Goal: Register for event/course

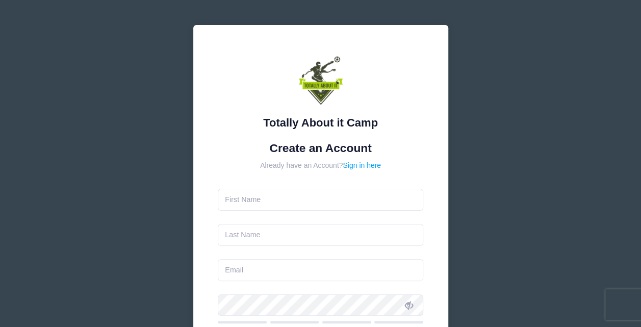
click at [270, 211] on form "Create an Account Already have an Account? Sign in here Use between 6 and 25 ch…" at bounding box center [320, 302] width 205 height 322
click at [278, 208] on input "text" at bounding box center [320, 200] width 205 height 22
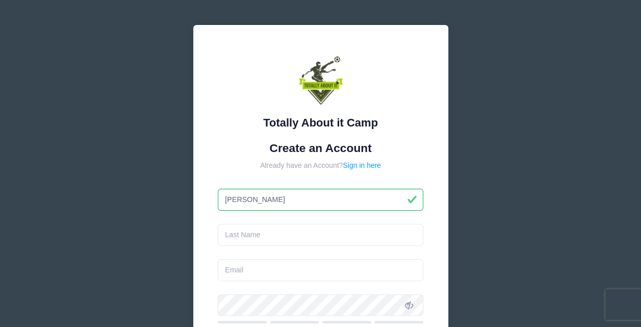
type input "[PERSON_NAME]"
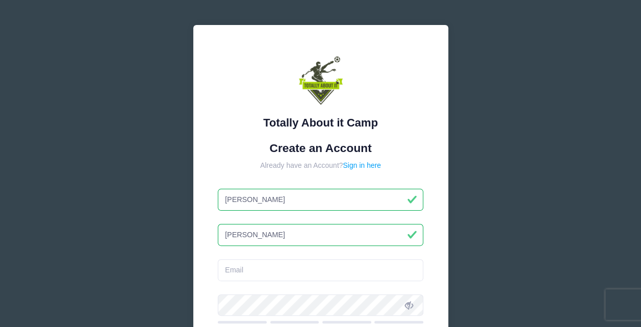
type input "[PERSON_NAME]"
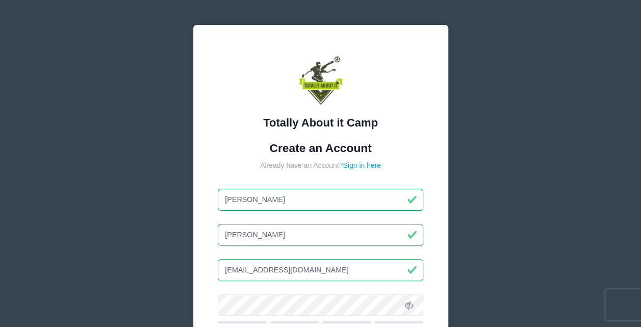
type input "[EMAIL_ADDRESS][DOMAIN_NAME]"
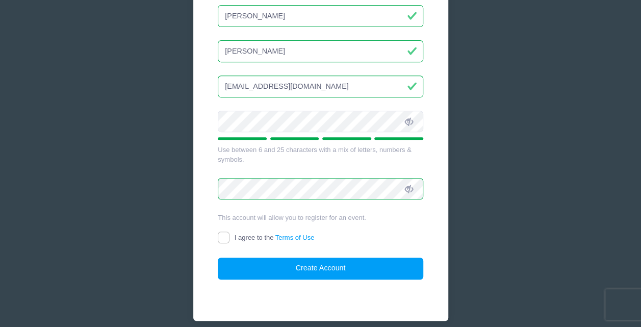
scroll to position [186, 0]
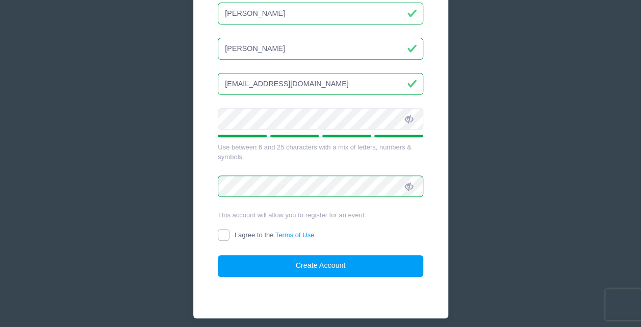
click at [223, 232] on input "I agree to the Terms of Use" at bounding box center [224, 235] width 12 height 12
checkbox input "true"
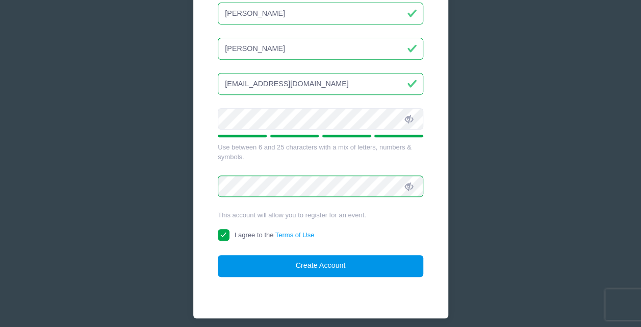
click at [317, 262] on button "Create Account" at bounding box center [320, 266] width 205 height 22
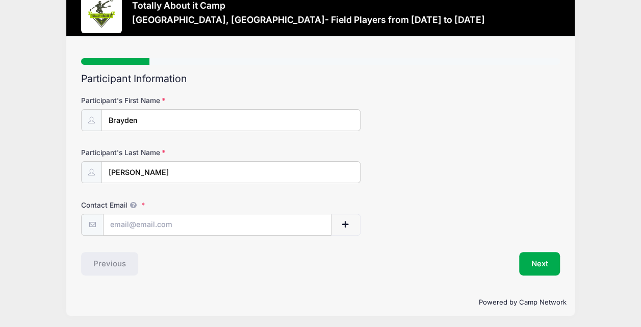
scroll to position [28, 0]
click at [196, 226] on input "Contact Email" at bounding box center [216, 225] width 227 height 22
type input "[EMAIL_ADDRESS][DOMAIN_NAME]"
click at [536, 258] on button "Next" at bounding box center [539, 263] width 41 height 23
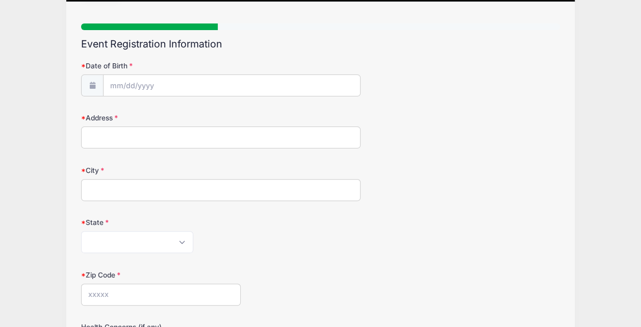
scroll to position [63, 0]
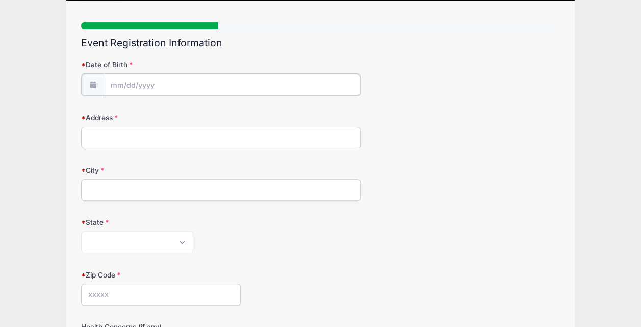
click at [162, 85] on input "Date of Birth" at bounding box center [231, 85] width 256 height 22
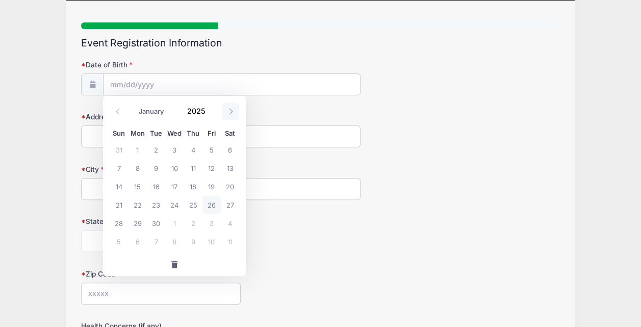
click at [231, 108] on icon at bounding box center [230, 111] width 7 height 7
select select "9"
click at [177, 222] on span "29" at bounding box center [174, 223] width 18 height 18
type input "10/29/2025"
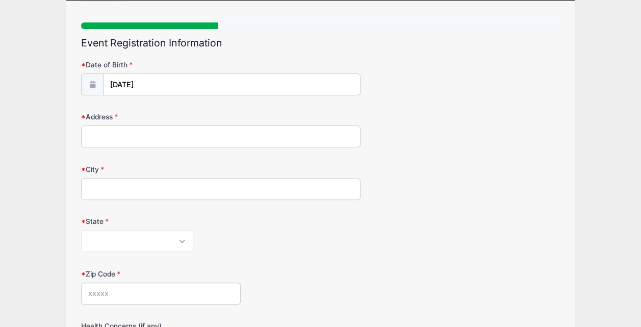
click at [136, 135] on input "Address" at bounding box center [220, 136] width 279 height 22
type input "2452 Kenchester Loop"
type input "Wesley Chapel"
select select "FL"
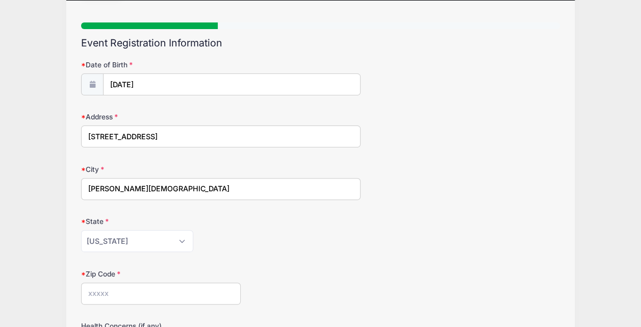
type input "33543"
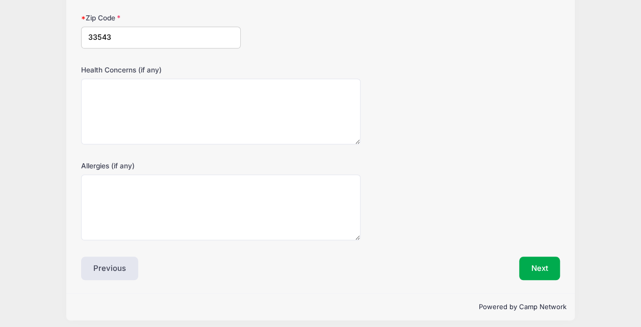
scroll to position [323, 0]
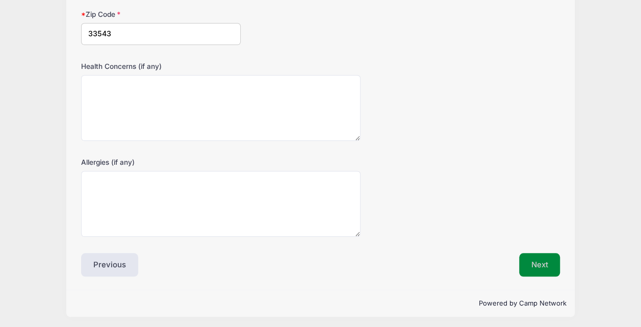
click at [531, 261] on button "Next" at bounding box center [539, 264] width 41 height 23
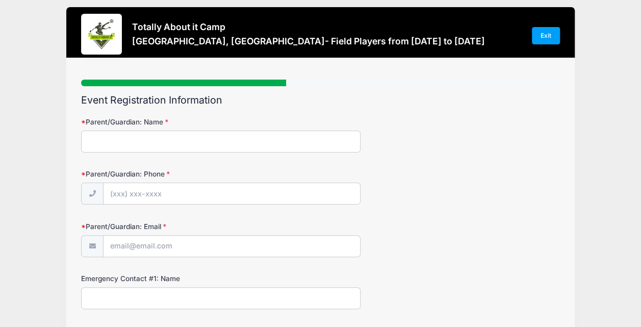
scroll to position [0, 0]
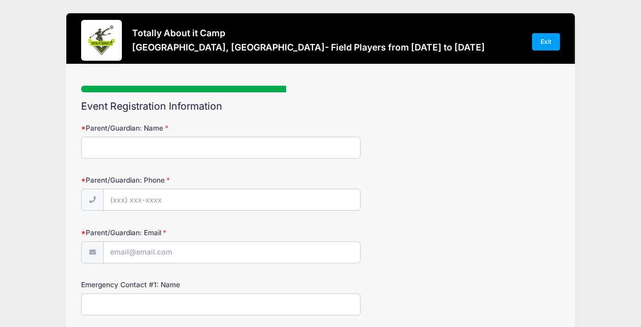
click at [196, 146] on input "Parent/Guardian: Name" at bounding box center [220, 148] width 279 height 22
type input "Robert Petrovski"
click at [163, 196] on input "Parent/Guardian: Phone" at bounding box center [231, 200] width 256 height 22
type input "(813) 994-5754"
click at [138, 253] on input "Parent/Guardian: Email" at bounding box center [231, 253] width 256 height 22
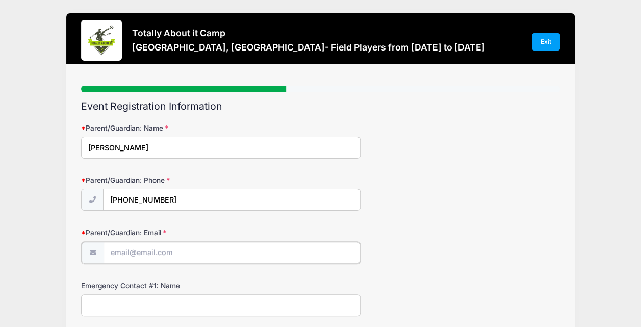
type input "[EMAIL_ADDRESS][DOMAIN_NAME]"
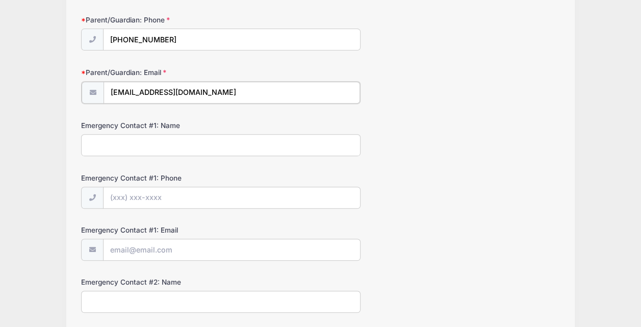
scroll to position [162, 0]
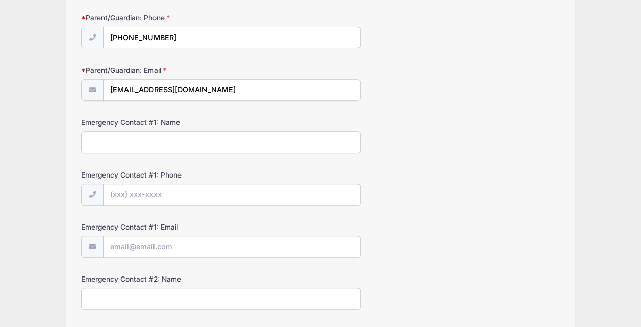
click at [240, 148] on input "Emergency Contact #1: Name" at bounding box center [220, 142] width 279 height 22
type input "ROBERT PETROVSKI"
type input "(813) 994-5754"
click at [135, 195] on input "Emergency Contact #1: Phone" at bounding box center [231, 195] width 256 height 22
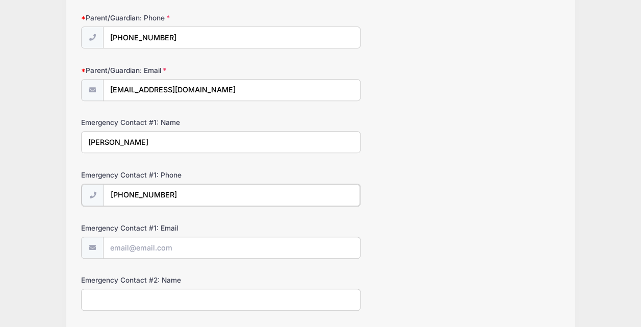
type input "(813) 994-5754"
click at [158, 244] on input "Emergency Contact #1: Email" at bounding box center [231, 247] width 256 height 22
type input "[EMAIL_ADDRESS][DOMAIN_NAME]"
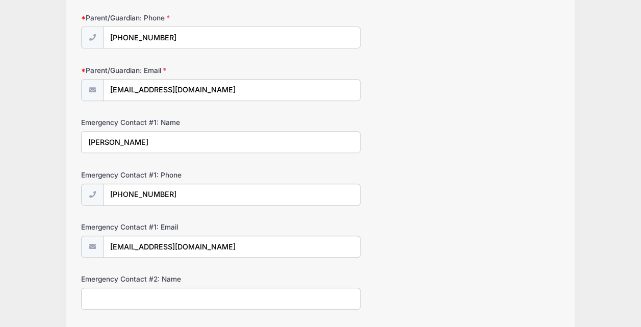
type input "[EMAIL_ADDRESS][DOMAIN_NAME]"
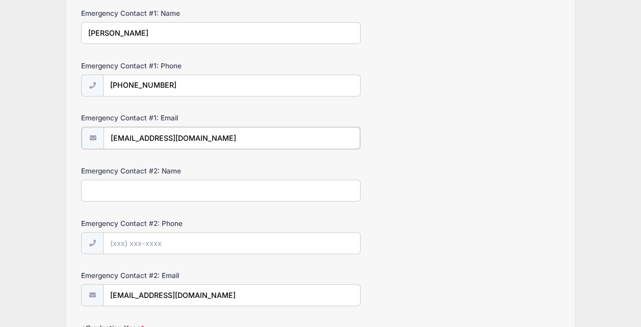
scroll to position [337, 0]
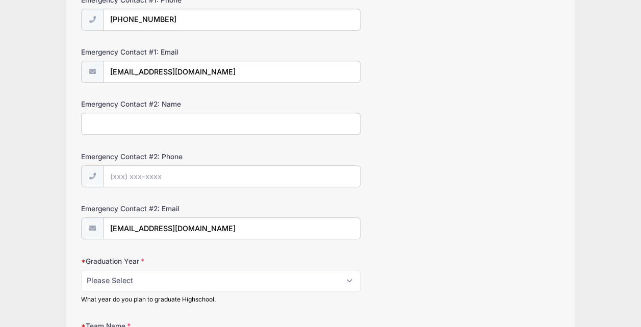
click at [214, 119] on input "Emergency Contact #2: Name" at bounding box center [220, 124] width 279 height 22
type input "Roxanna Petrovski"
click at [141, 179] on input "Emergency Contact #2: Phone" at bounding box center [231, 177] width 256 height 22
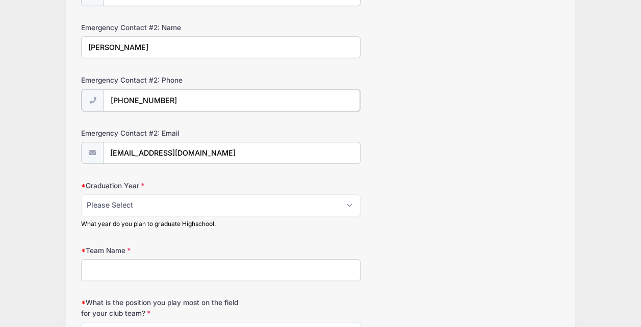
scroll to position [430, 0]
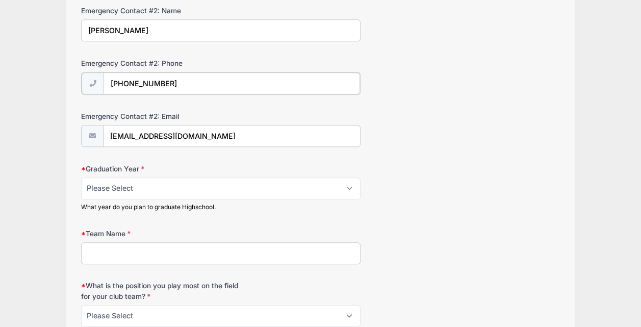
type input "(973) 460-3088"
click at [115, 134] on input "[EMAIL_ADDRESS][DOMAIN_NAME]" at bounding box center [231, 135] width 256 height 22
click at [157, 133] on input "roxpetrovski1@hotmail.com" at bounding box center [231, 135] width 256 height 22
type input "roxpetrovski@hotmail.com"
click at [150, 177] on select "Please Select 2025 2026 2027 2028 2029 2030" at bounding box center [220, 187] width 279 height 22
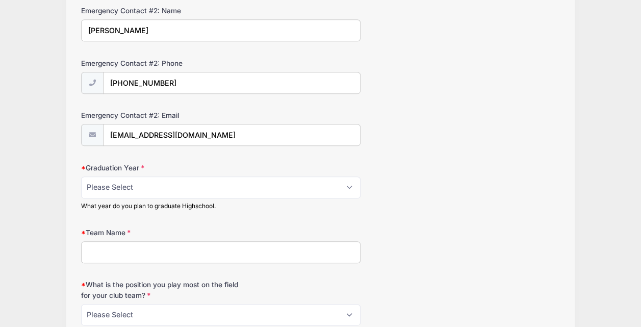
click at [206, 149] on form "Parent/Guardian: Name Robert Petrovski Parent/Guardian: Phone (813) 994-5754 Pa…" at bounding box center [320, 120] width 479 height 854
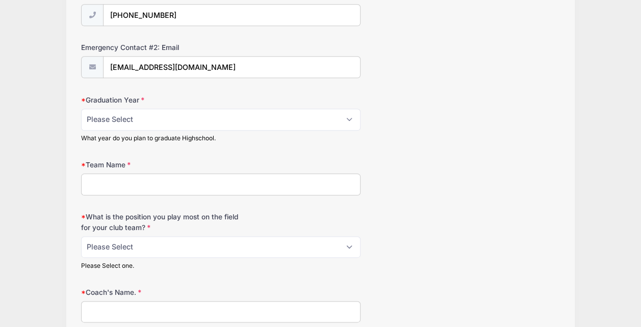
scroll to position [502, 0]
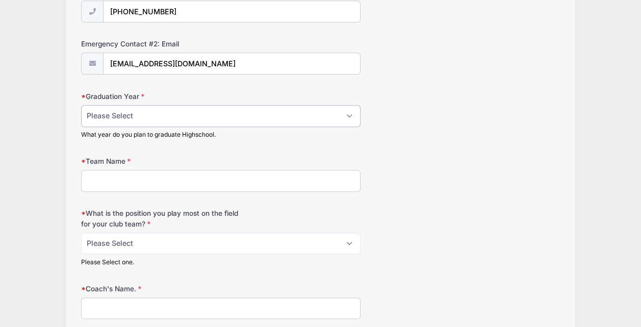
click at [144, 109] on select "Please Select 2025 2026 2027 2028 2029 2030" at bounding box center [220, 116] width 279 height 22
select select "2027"
click at [81, 105] on select "Please Select 2025 2026 2027 2028 2029 2030" at bounding box center [220, 116] width 279 height 22
click at [140, 174] on input "Team Name" at bounding box center [220, 181] width 279 height 22
type input "Florida Premier"
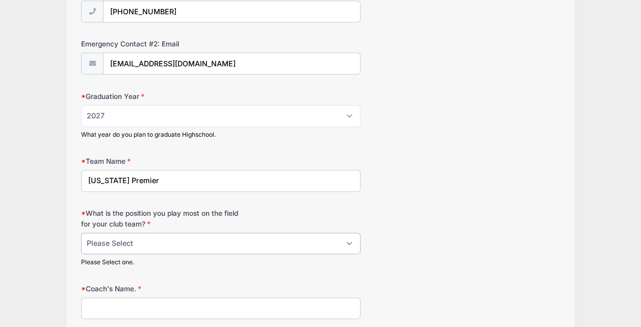
click at [121, 238] on select "Please Select 1-GK 2-RB 3-LB 4-CB 5-CB 6-DCM 7- Right Winger 8- CM 9-Striker 10…" at bounding box center [220, 243] width 279 height 22
select select "9-Striker"
click at [81, 232] on select "Please Select 1-GK 2-RB 3-LB 4-CB 5-CB 6-DCM 7- Right Winger 8- CM 9-Striker 10…" at bounding box center [220, 243] width 279 height 22
click at [165, 240] on select "Please Select 1-GK 2-RB 3-LB 4-CB 5-CB 6-DCM 7- Right Winger 8- CM 9-Striker 10…" at bounding box center [220, 243] width 279 height 22
click at [58, 167] on div "Totally About it Camp Tampa, FL- Field Players from 12/20 to 12/21/2025 Exit St…" at bounding box center [320, 33] width 610 height 1071
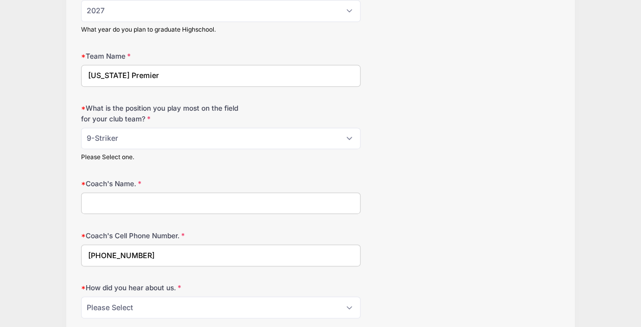
scroll to position [614, 0]
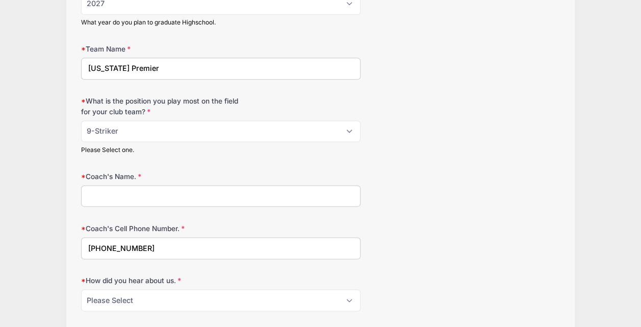
click at [146, 192] on input "Coach's Name." at bounding box center [220, 196] width 279 height 22
click at [136, 188] on input "Val" at bounding box center [220, 196] width 279 height 22
type input "Val Louisdhon"
click at [153, 243] on input "(813) 994-5754" at bounding box center [220, 248] width 279 height 22
type input "("
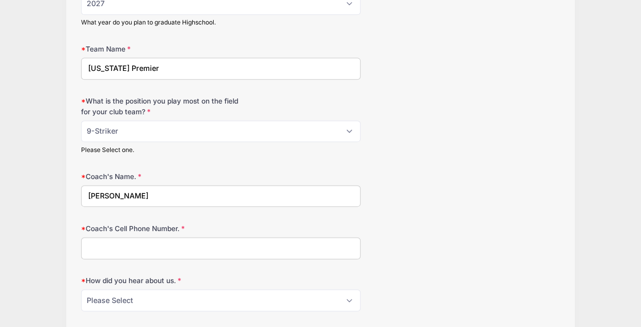
click at [153, 243] on input "Coach's Cell Phone Number." at bounding box center [220, 248] width 279 height 22
type input "8888888888"
click at [131, 294] on select "Please Select Email Website Friend Coach Facebook Top Drawer Soccer Instagram O…" at bounding box center [220, 300] width 279 height 22
select select "Email"
click at [81, 289] on select "Please Select Email Website Friend Coach Facebook Top Drawer Soccer Instagram O…" at bounding box center [220, 300] width 279 height 22
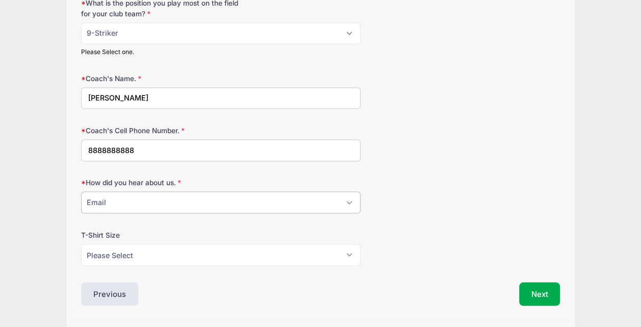
scroll to position [738, 0]
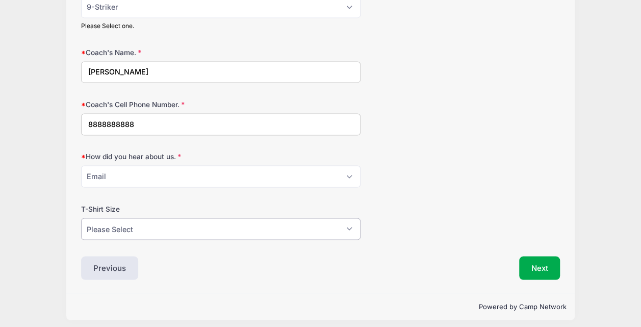
click at [161, 222] on select "Please Select YL AS AM AL AXL" at bounding box center [220, 229] width 279 height 22
select select "AM"
click at [81, 218] on select "Please Select YL AS AM AL AXL" at bounding box center [220, 229] width 279 height 22
click at [541, 263] on button "Next" at bounding box center [539, 267] width 41 height 23
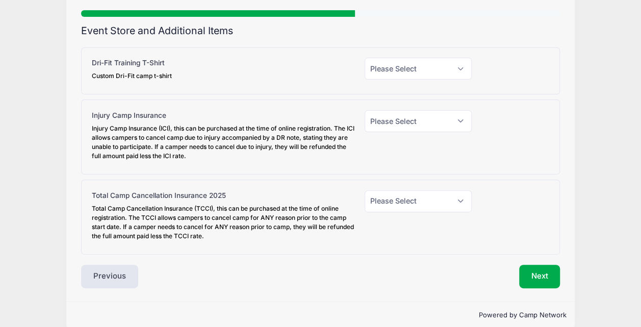
scroll to position [78, 0]
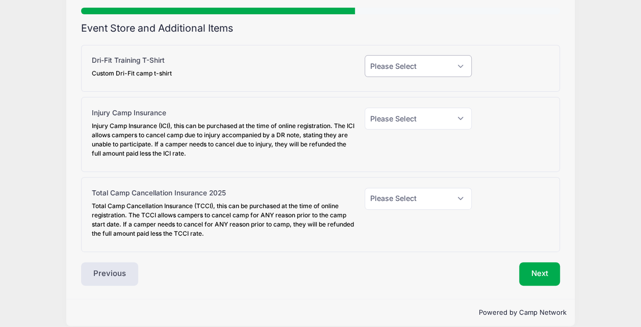
click at [461, 66] on select "Please Select Yes (+$30.00) No" at bounding box center [417, 66] width 107 height 22
click at [503, 129] on div at bounding box center [515, 135] width 78 height 54
click at [462, 116] on select "Please Select Yes (+$45.00) No" at bounding box center [417, 119] width 107 height 22
click at [504, 114] on div at bounding box center [515, 135] width 78 height 54
click at [460, 196] on select "Please Select Yes (+$95.00) No" at bounding box center [417, 199] width 107 height 22
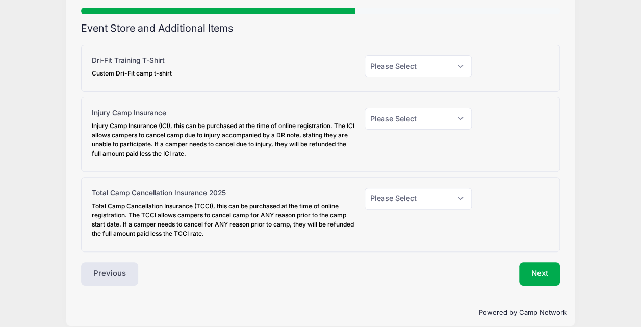
click at [511, 169] on div "Injury Camp Insurance Injury Camp Insurance (ICI), this can be purchased at the…" at bounding box center [320, 134] width 479 height 75
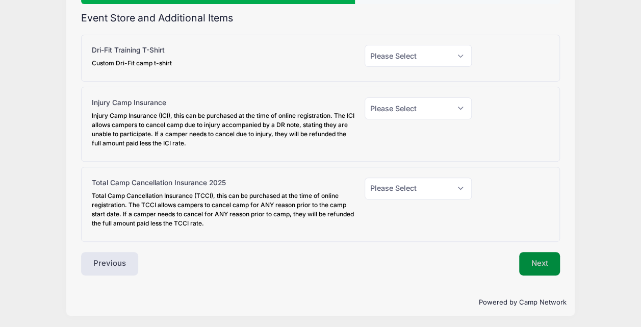
click at [545, 269] on button "Next" at bounding box center [539, 263] width 41 height 23
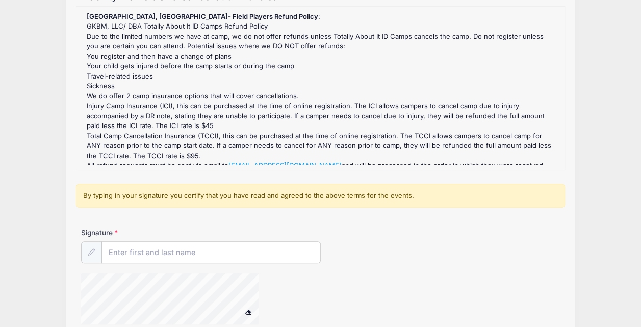
scroll to position [111, 0]
click at [138, 253] on input "Signature" at bounding box center [211, 252] width 218 height 22
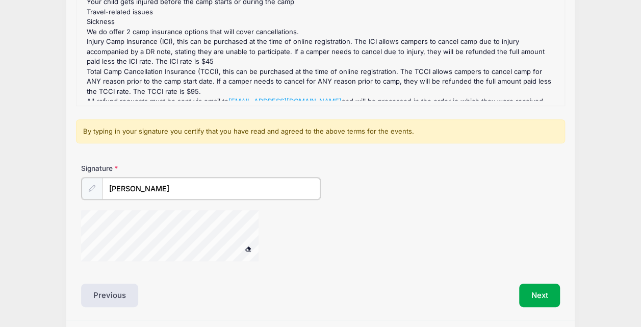
scroll to position [205, 0]
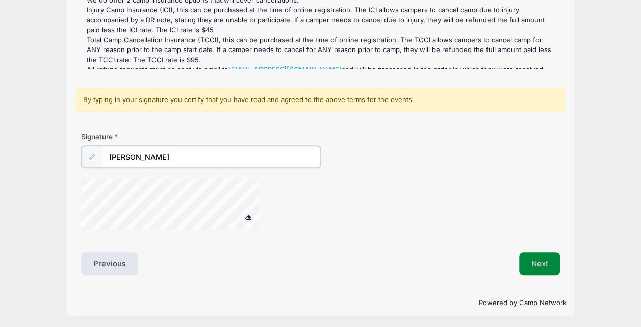
type input "Robert Petrovski"
click at [522, 255] on button "Next" at bounding box center [539, 262] width 41 height 23
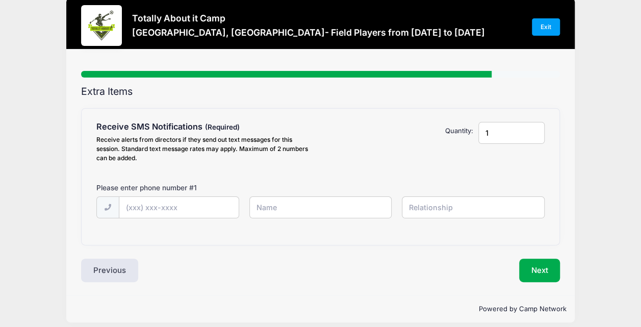
scroll to position [22, 0]
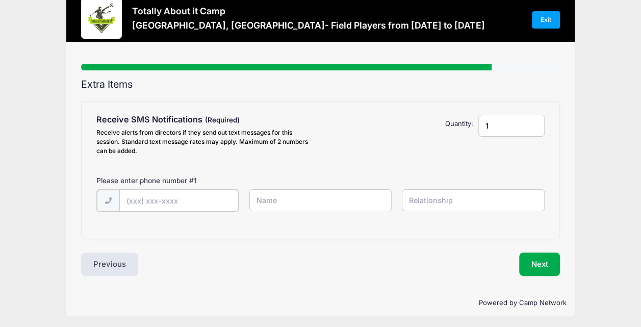
click at [163, 203] on input "text" at bounding box center [179, 201] width 120 height 22
type input "(813) 994-5754"
click at [308, 194] on input "text" at bounding box center [320, 200] width 143 height 22
type input "[PERSON_NAME]"
type input "Father"
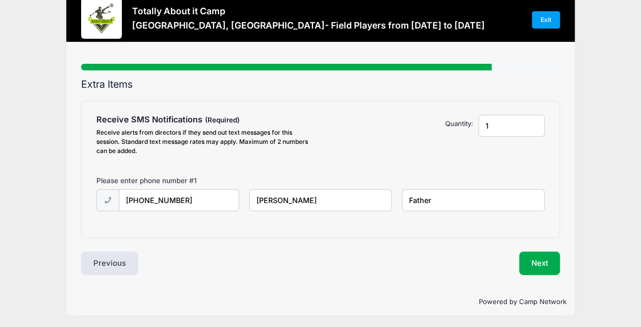
click at [359, 199] on input "[PERSON_NAME]" at bounding box center [320, 200] width 143 height 22
type input "Robert Petrovski"
click at [543, 263] on button "Next" at bounding box center [539, 262] width 41 height 23
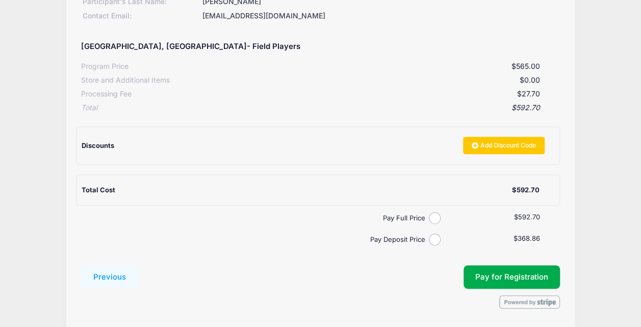
scroll to position [159, 0]
click at [436, 239] on input "Pay Deposit Price" at bounding box center [435, 239] width 12 height 12
radio input "true"
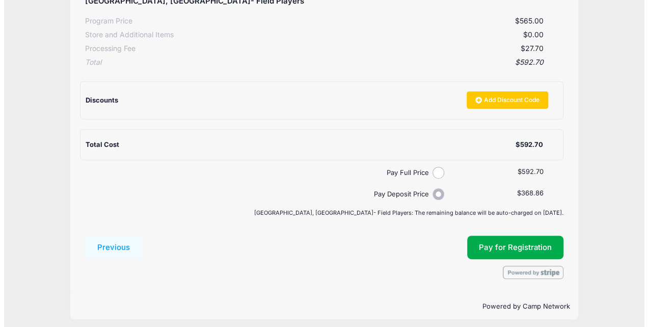
scroll to position [204, 0]
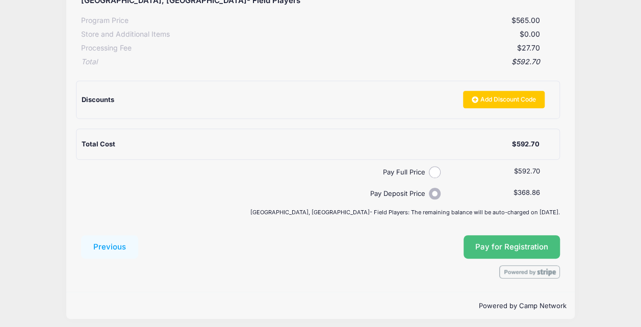
click at [504, 242] on button "Pay for Registration" at bounding box center [511, 246] width 97 height 23
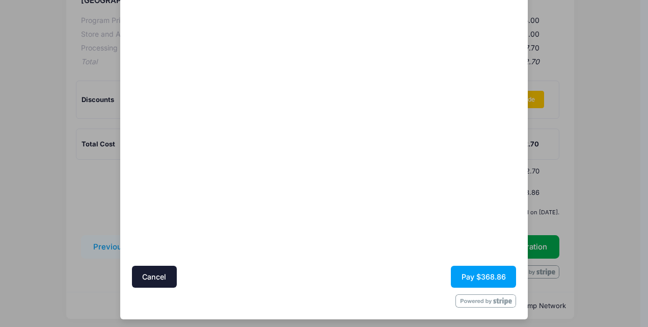
scroll to position [82, 0]
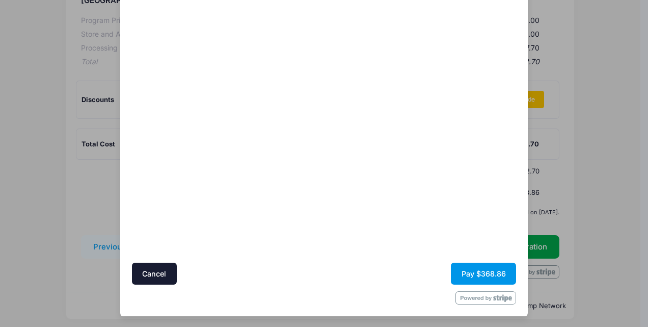
click at [480, 267] on button "Pay $368.86" at bounding box center [483, 274] width 65 height 22
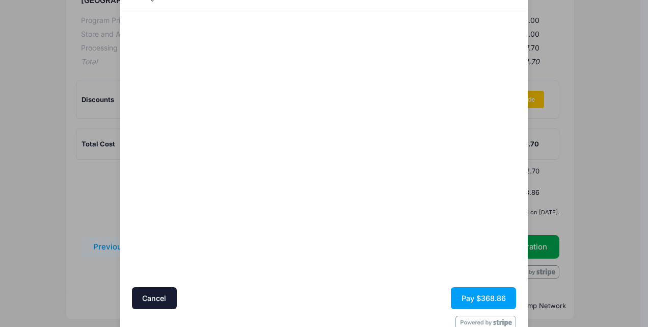
scroll to position [58, 0]
click at [464, 291] on button "Pay $368.86" at bounding box center [483, 297] width 65 height 22
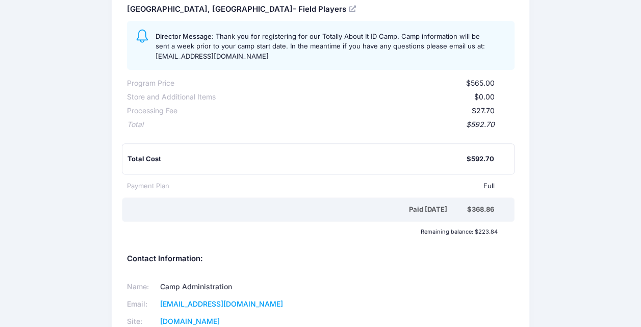
scroll to position [132, 0]
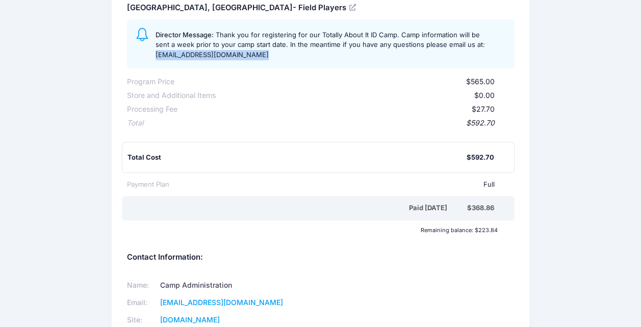
drag, startPoint x: 154, startPoint y: 54, endPoint x: 253, endPoint y: 54, distance: 98.9
click at [253, 54] on div "Director Message: Thank you for registering for our Totally About It ID Camp. C…" at bounding box center [320, 43] width 387 height 49
click at [106, 43] on div "Totally About it Camp Download Participant Information: Participant's First Nam…" at bounding box center [320, 178] width 641 height 592
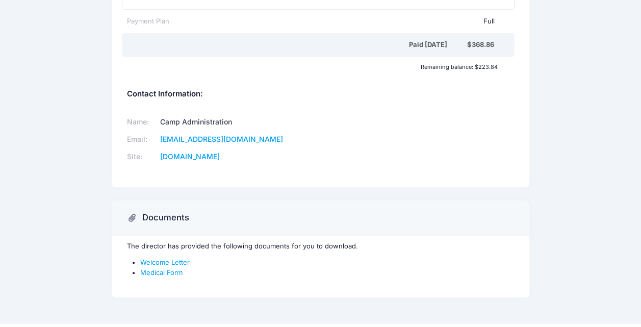
scroll to position [289, 0]
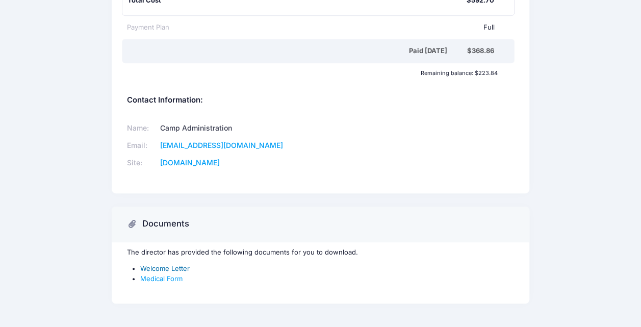
click at [151, 266] on link "Welcome Letter" at bounding box center [164, 268] width 49 height 8
click at [155, 277] on link "Medical Form" at bounding box center [161, 278] width 42 height 8
